Goal: Download file/media

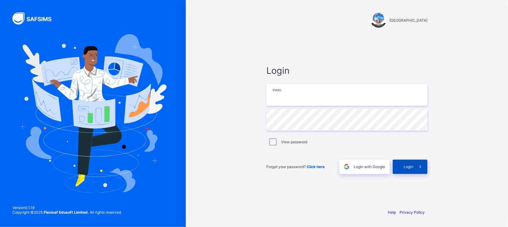
type input "**********"
click at [411, 162] on div "Login" at bounding box center [409, 166] width 35 height 14
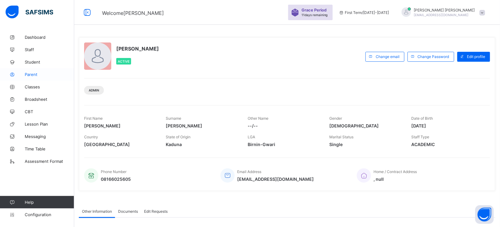
click at [37, 75] on span "Parent" at bounding box center [50, 74] width 50 height 5
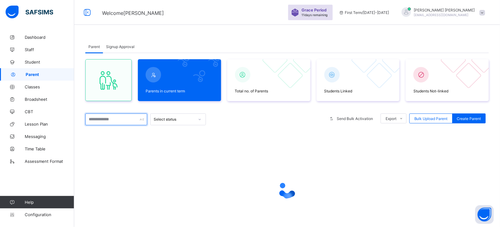
click at [114, 120] on input "text" at bounding box center [116, 119] width 62 height 12
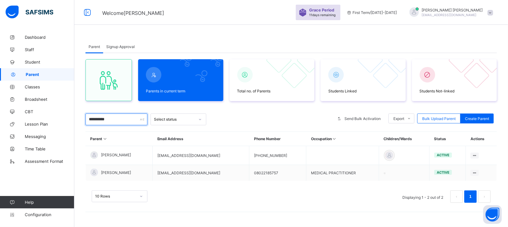
type input "**********"
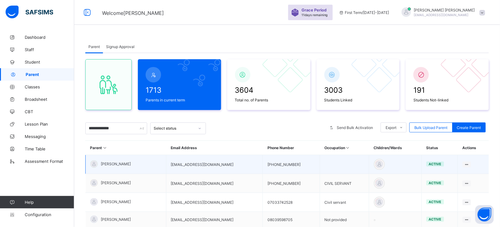
click at [118, 163] on span "MAHMUD SABO" at bounding box center [116, 163] width 30 height 5
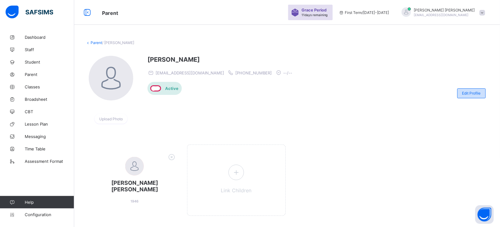
click at [478, 90] on div "Edit Profile" at bounding box center [472, 93] width 28 height 10
select select "**"
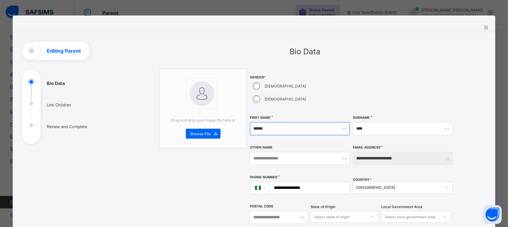
click at [283, 122] on input "******" at bounding box center [300, 128] width 100 height 13
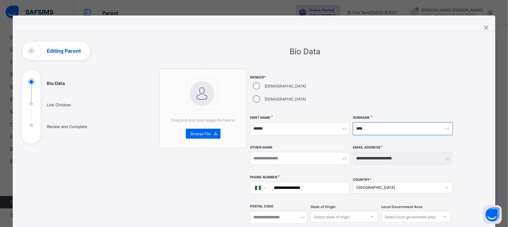
click at [371, 122] on input "****" at bounding box center [402, 128] width 100 height 13
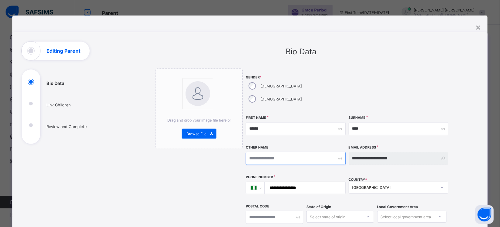
click at [267, 152] on input "text" at bounding box center [296, 158] width 100 height 13
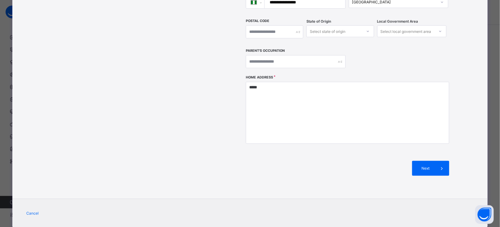
scroll to position [188, 0]
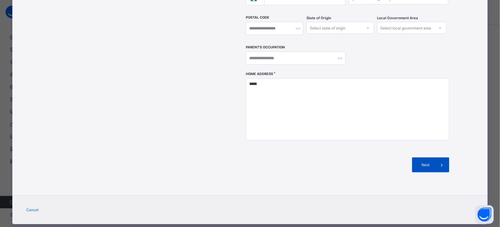
type input "********"
click at [431, 162] on span "Next" at bounding box center [426, 164] width 18 height 5
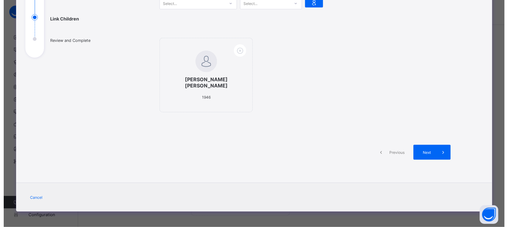
scroll to position [79, 0]
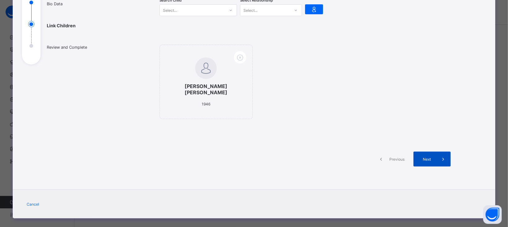
click at [430, 157] on span "Next" at bounding box center [427, 159] width 18 height 5
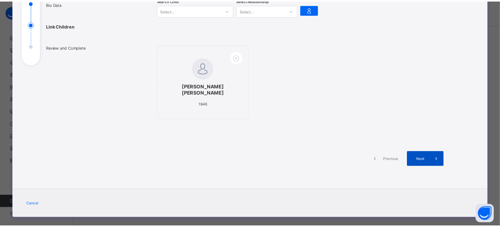
scroll to position [179, 0]
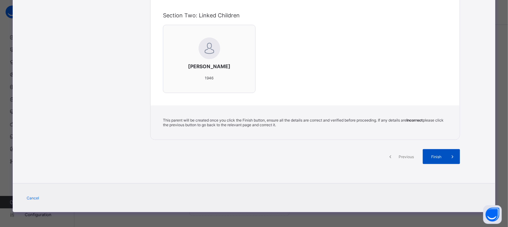
click at [437, 158] on div "Finish" at bounding box center [440, 156] width 37 height 15
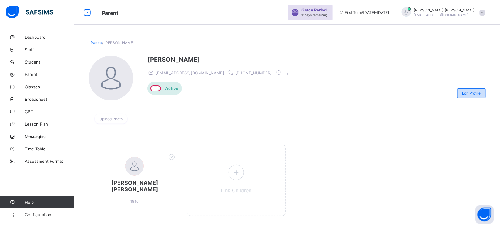
click at [473, 95] on div "Edit Profile" at bounding box center [472, 93] width 28 height 10
select select "**"
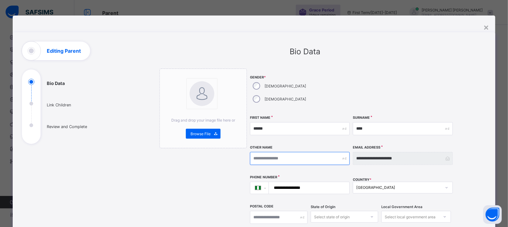
click at [287, 152] on input "text" at bounding box center [300, 158] width 100 height 13
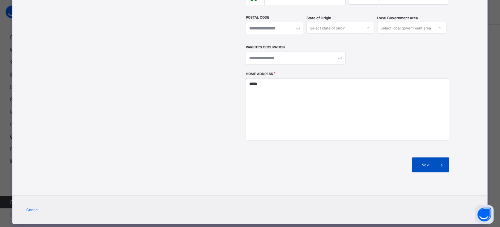
type input "********"
click at [435, 157] on span at bounding box center [442, 164] width 15 height 15
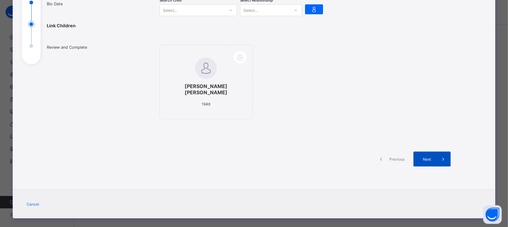
click at [439, 156] on icon at bounding box center [442, 159] width 7 height 6
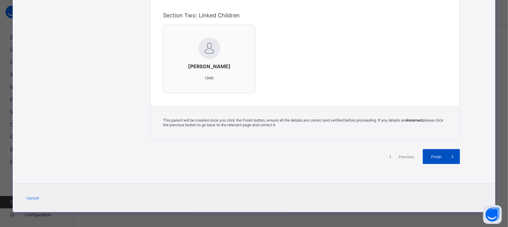
click at [441, 158] on div "Finish" at bounding box center [440, 156] width 37 height 15
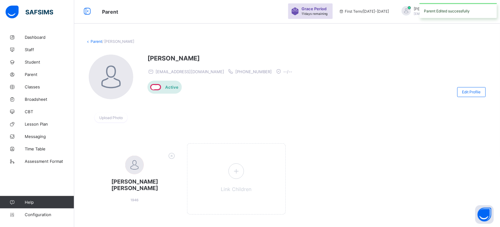
scroll to position [0, 0]
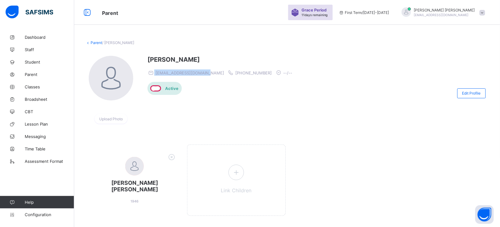
drag, startPoint x: 209, startPoint y: 73, endPoint x: 153, endPoint y: 71, distance: 56.3
click at [153, 71] on span "mdsuleiman300@gmail.com" at bounding box center [186, 72] width 77 height 6
copy span "mdsuleiman300@gmail.com"
click at [95, 42] on link "Parent" at bounding box center [96, 42] width 11 height 5
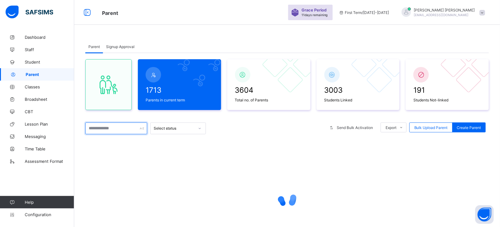
click at [114, 128] on input "text" at bounding box center [116, 128] width 62 height 12
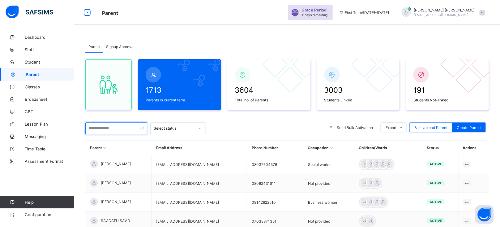
paste input "**********"
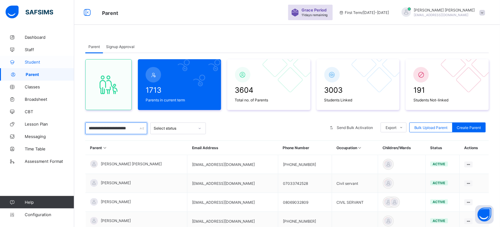
type input "**********"
click at [34, 62] on span "Student" at bounding box center [50, 61] width 50 height 5
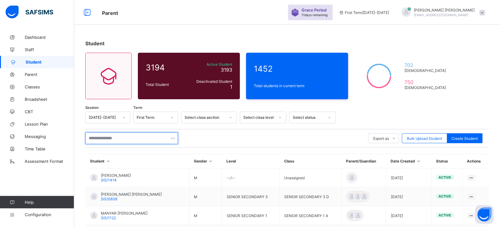
click at [107, 136] on input "text" at bounding box center [131, 138] width 93 height 12
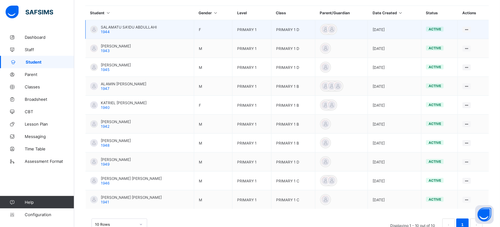
scroll to position [151, 0]
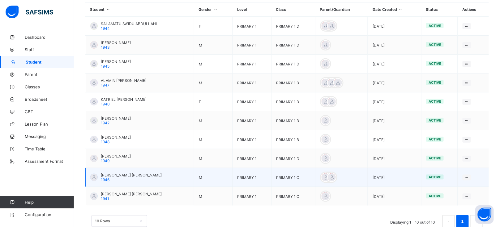
type input "****"
click at [127, 175] on span "SABO SULEIMAN AHMED" at bounding box center [131, 174] width 61 height 5
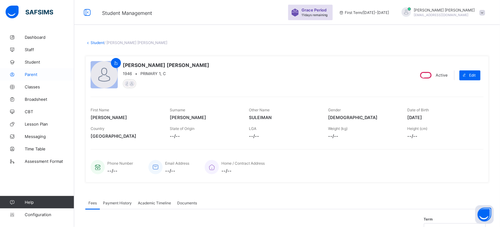
click at [34, 76] on span "Parent" at bounding box center [50, 74] width 50 height 5
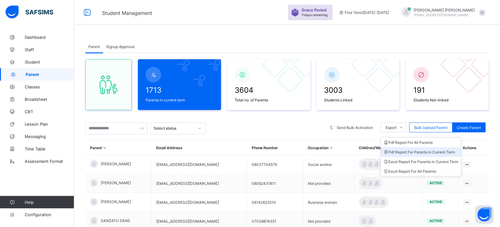
click at [413, 152] on li "Pdf Report For Parents in Current Term" at bounding box center [421, 152] width 80 height 10
click at [408, 152] on li "Pdf Report For Parents in Current Term" at bounding box center [421, 152] width 80 height 10
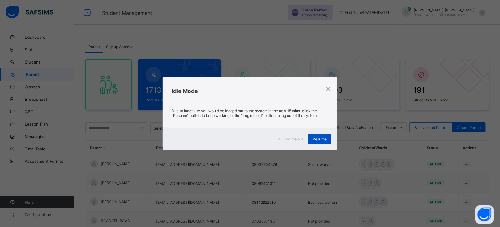
click at [328, 138] on div "Resume" at bounding box center [319, 139] width 23 height 10
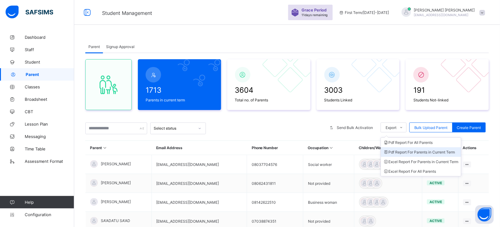
click at [407, 151] on li "Pdf Report For Parents in Current Term" at bounding box center [421, 152] width 80 height 10
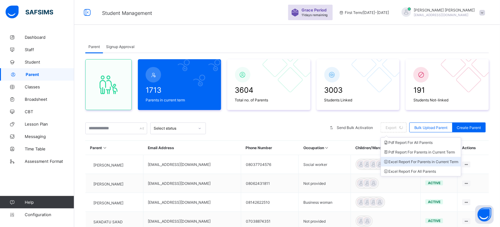
click at [410, 161] on li "Excel Report For Parents in Current Term" at bounding box center [421, 162] width 80 height 10
click at [407, 161] on li "Excel Report For Parents in Current Term" at bounding box center [421, 162] width 80 height 10
click at [402, 152] on li "Pdf Report For Parents in Current Term" at bounding box center [421, 152] width 80 height 10
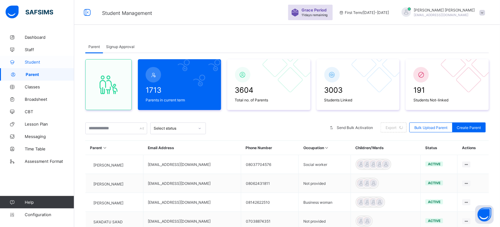
click at [40, 59] on span "Student" at bounding box center [50, 61] width 50 height 5
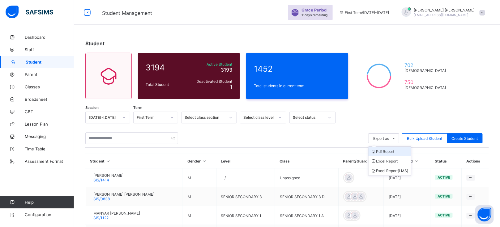
click at [390, 150] on li "Pdf Report" at bounding box center [390, 151] width 42 height 10
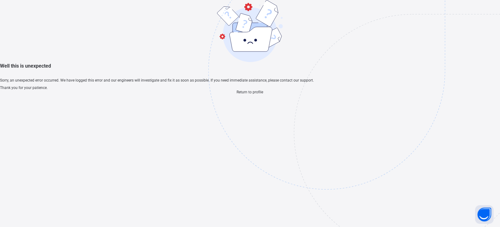
click at [259, 94] on span "Return to profile" at bounding box center [250, 92] width 27 height 4
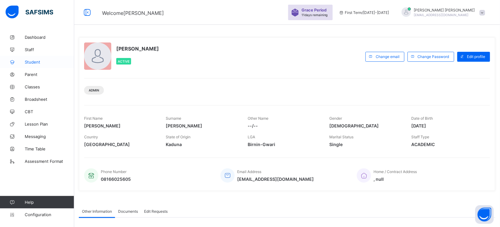
click at [37, 63] on span "Student" at bounding box center [50, 61] width 50 height 5
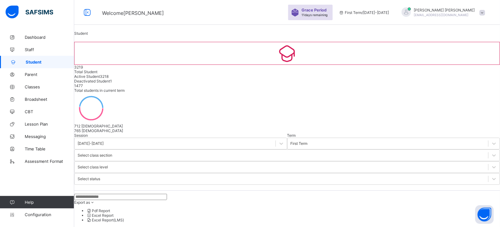
click at [396, 208] on li "Pdf Report" at bounding box center [294, 210] width 414 height 5
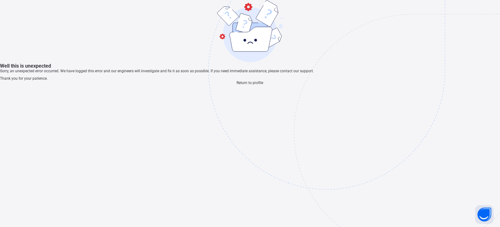
click at [244, 198] on img at bounding box center [370, 101] width 323 height 299
click at [251, 85] on span "Return to profile" at bounding box center [250, 82] width 27 height 4
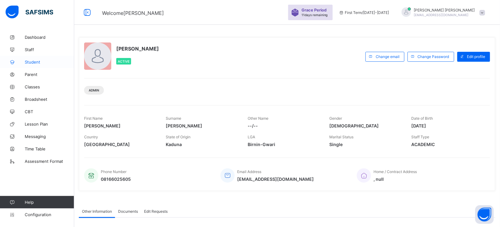
click at [32, 64] on span "Student" at bounding box center [50, 61] width 50 height 5
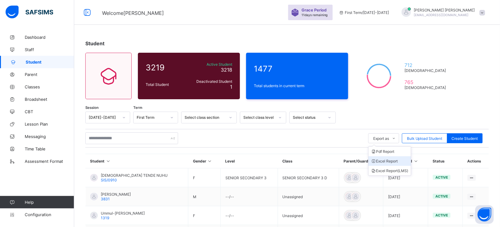
click at [390, 162] on li "Excel Report" at bounding box center [390, 161] width 42 height 10
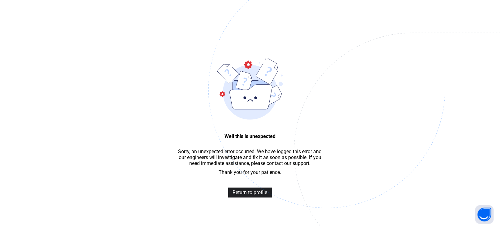
click at [244, 193] on span "Return to profile" at bounding box center [250, 192] width 35 height 6
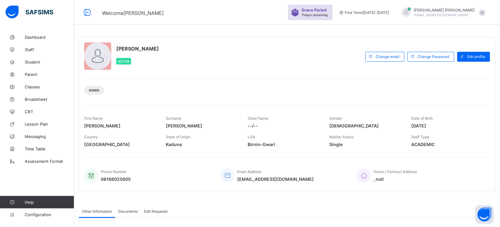
click at [257, 56] on div "JEREMIAH BENJAMIN Active" at bounding box center [223, 56] width 279 height 28
click at [31, 61] on span "Student" at bounding box center [50, 61] width 50 height 5
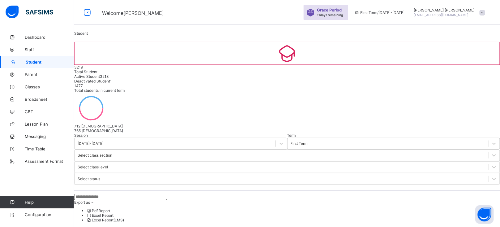
click at [392, 208] on li "Pdf Report" at bounding box center [294, 210] width 414 height 5
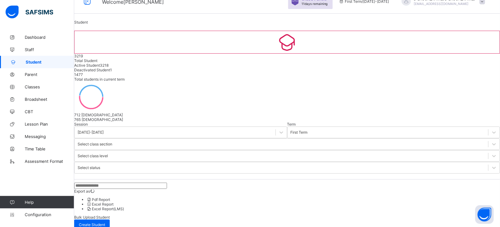
scroll to position [2, 0]
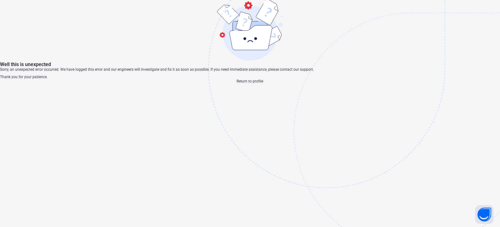
click at [253, 83] on span "Return to profile" at bounding box center [250, 81] width 27 height 4
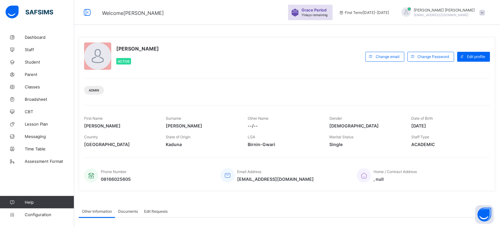
click at [486, 11] on span at bounding box center [483, 13] width 6 height 6
click at [287, 30] on div "[PERSON_NAME] Active Change email Change Password Edit profile Admin First Name…" at bounding box center [287, 160] width 426 height 321
click at [41, 101] on span "Broadsheet" at bounding box center [50, 99] width 50 height 5
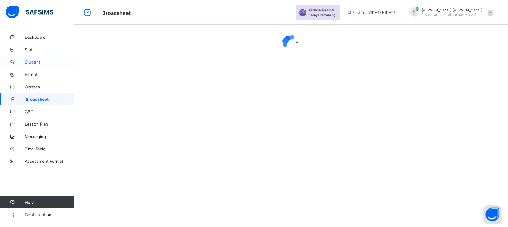
click at [25, 60] on span "Student" at bounding box center [50, 61] width 50 height 5
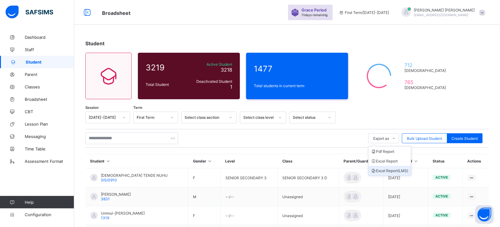
click at [392, 167] on li "Excel Report (LMS)" at bounding box center [390, 171] width 42 height 10
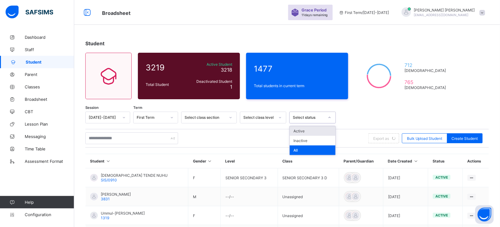
click at [310, 116] on div "Select status" at bounding box center [309, 117] width 32 height 5
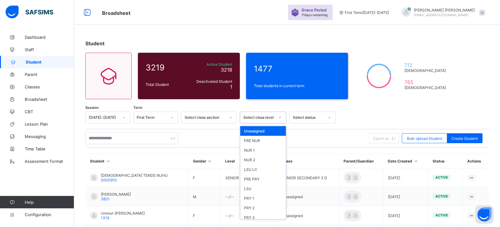
click at [262, 119] on div "Select class level" at bounding box center [260, 117] width 32 height 5
click at [266, 113] on div "Select class level" at bounding box center [257, 117] width 34 height 9
click at [251, 195] on div "PRY 1" at bounding box center [263, 198] width 46 height 10
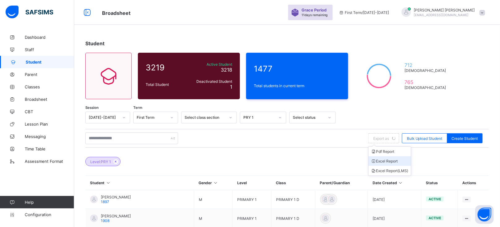
click at [391, 160] on li "Excel Report" at bounding box center [390, 161] width 42 height 10
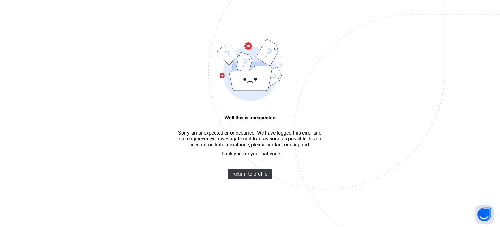
scroll to position [18, 0]
click at [249, 175] on span "Return to profile" at bounding box center [250, 174] width 35 height 6
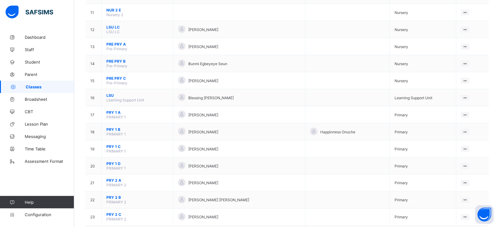
scroll to position [285, 0]
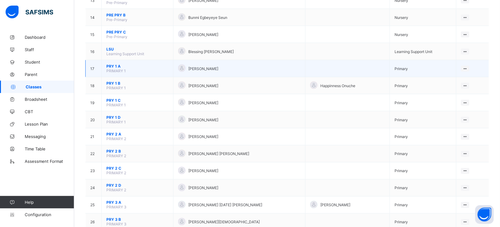
click at [112, 64] on span "PRY 1 A" at bounding box center [137, 66] width 62 height 5
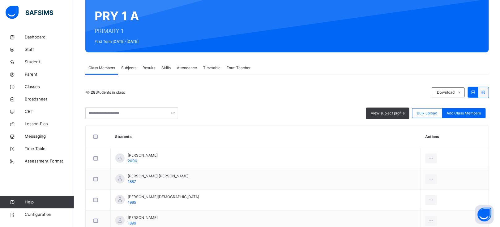
scroll to position [29, 0]
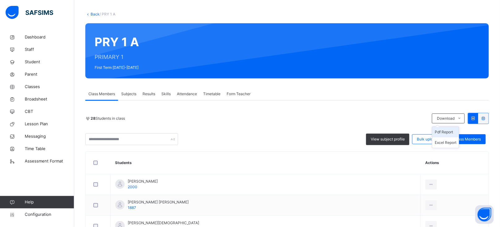
click at [453, 130] on li "Pdf Report" at bounding box center [446, 132] width 27 height 11
click at [32, 56] on link "Student" at bounding box center [37, 62] width 74 height 12
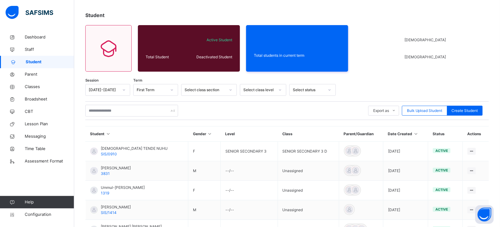
click at [216, 90] on div "Select class section" at bounding box center [205, 90] width 41 height 6
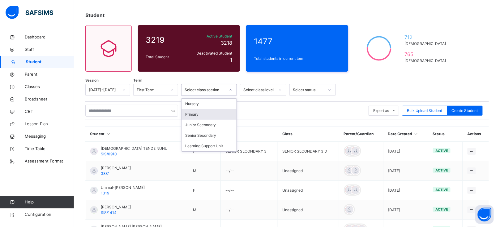
click at [205, 113] on div "Primary" at bounding box center [209, 114] width 55 height 11
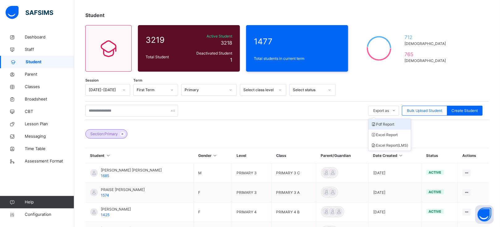
click at [392, 123] on li "Pdf Report" at bounding box center [390, 124] width 42 height 11
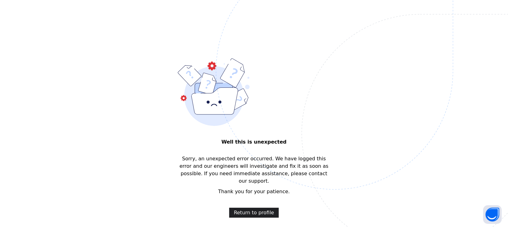
click at [260, 209] on span "Return to profile" at bounding box center [254, 212] width 40 height 7
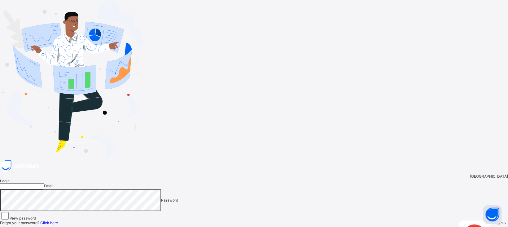
type input "**********"
click at [292, 178] on div "**********" at bounding box center [254, 217] width 508 height 79
click at [500, 220] on span at bounding box center [504, 222] width 5 height 5
